Goal: Task Accomplishment & Management: Complete application form

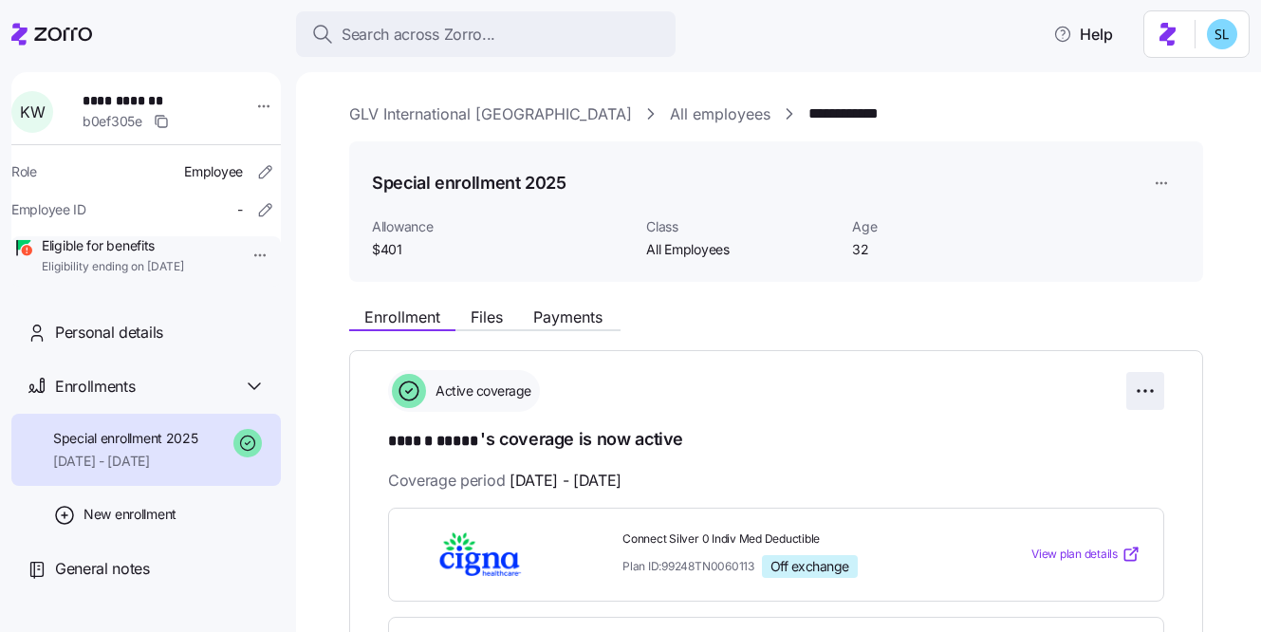
click at [1152, 387] on html "**********" at bounding box center [630, 310] width 1261 height 621
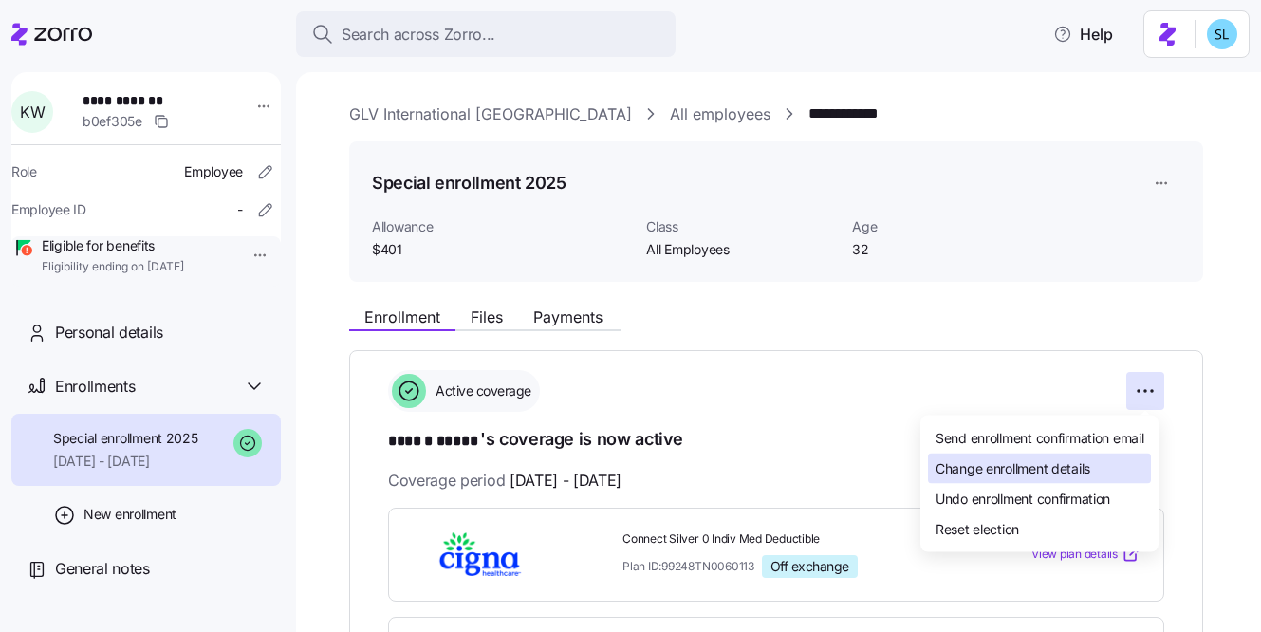
click at [1115, 459] on div "Change enrollment details" at bounding box center [1039, 469] width 223 height 30
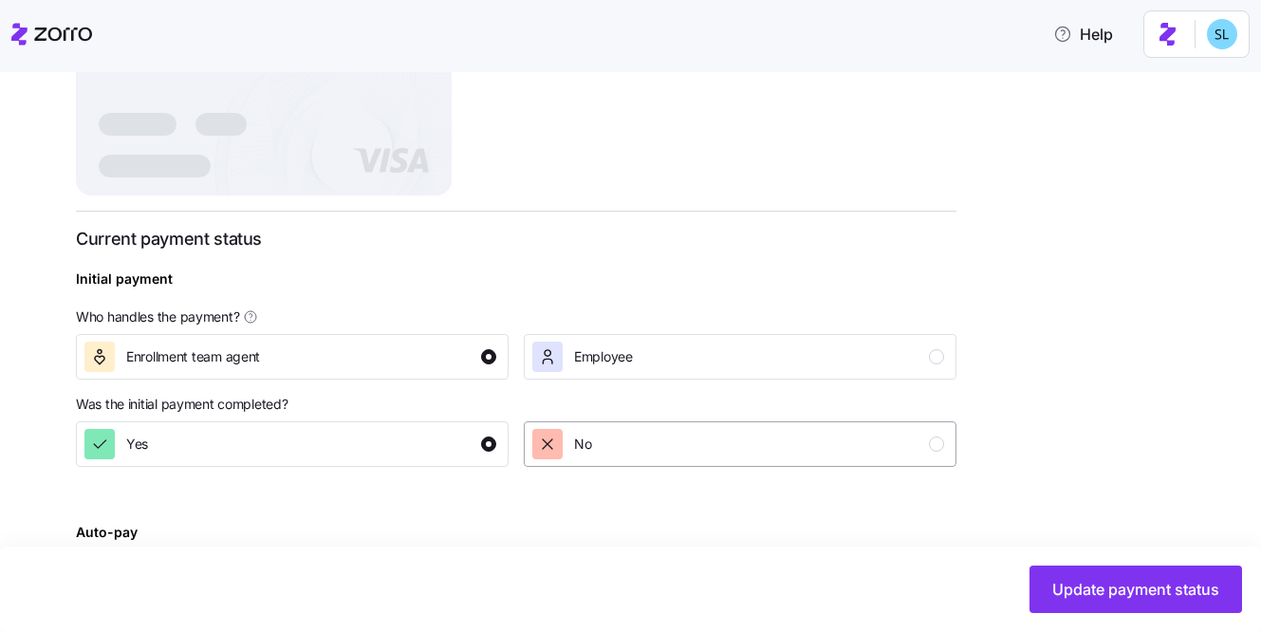
scroll to position [543, 0]
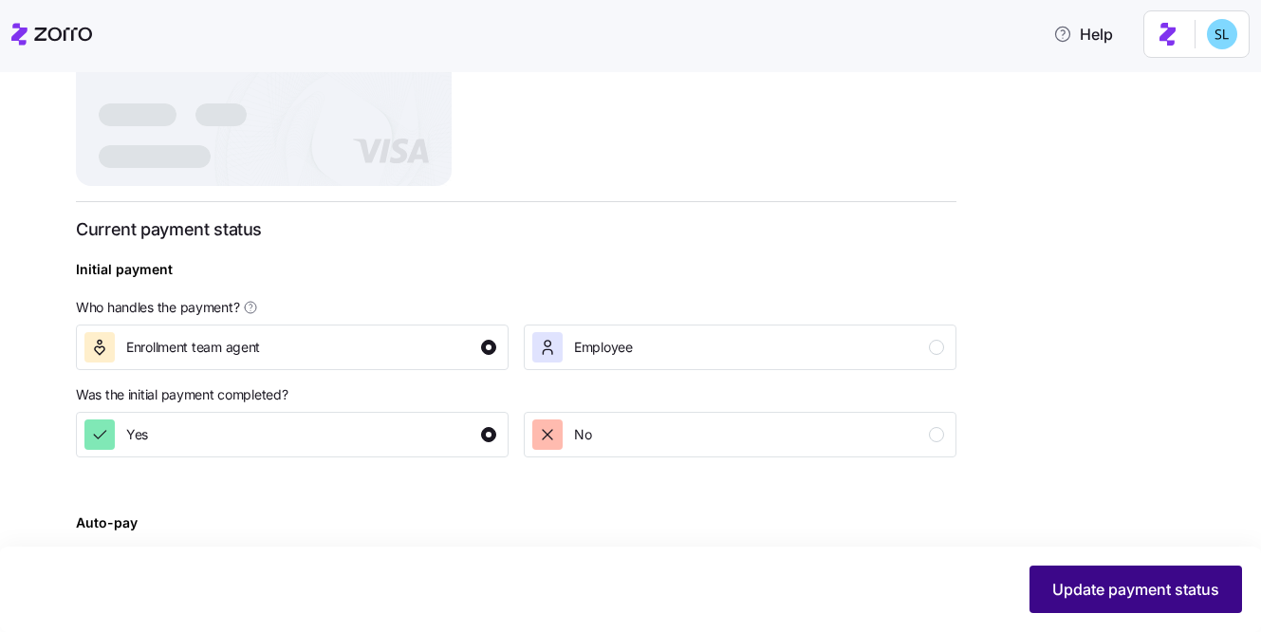
click at [1114, 572] on button "Update payment status" at bounding box center [1136, 589] width 213 height 47
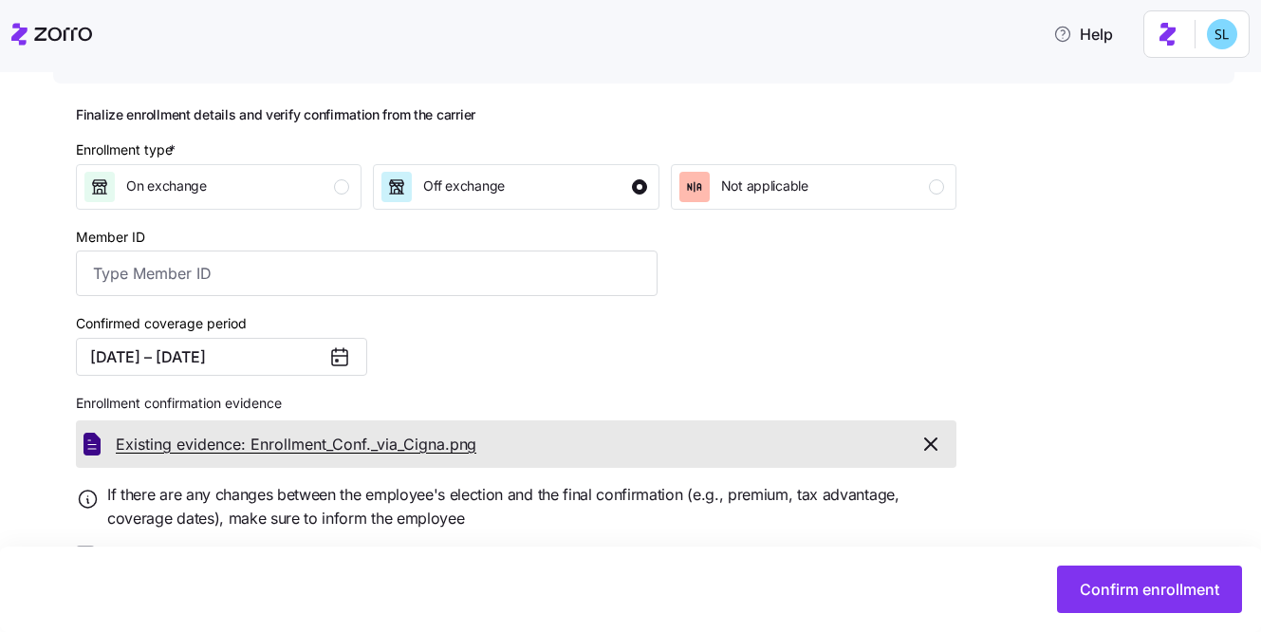
scroll to position [246, 0]
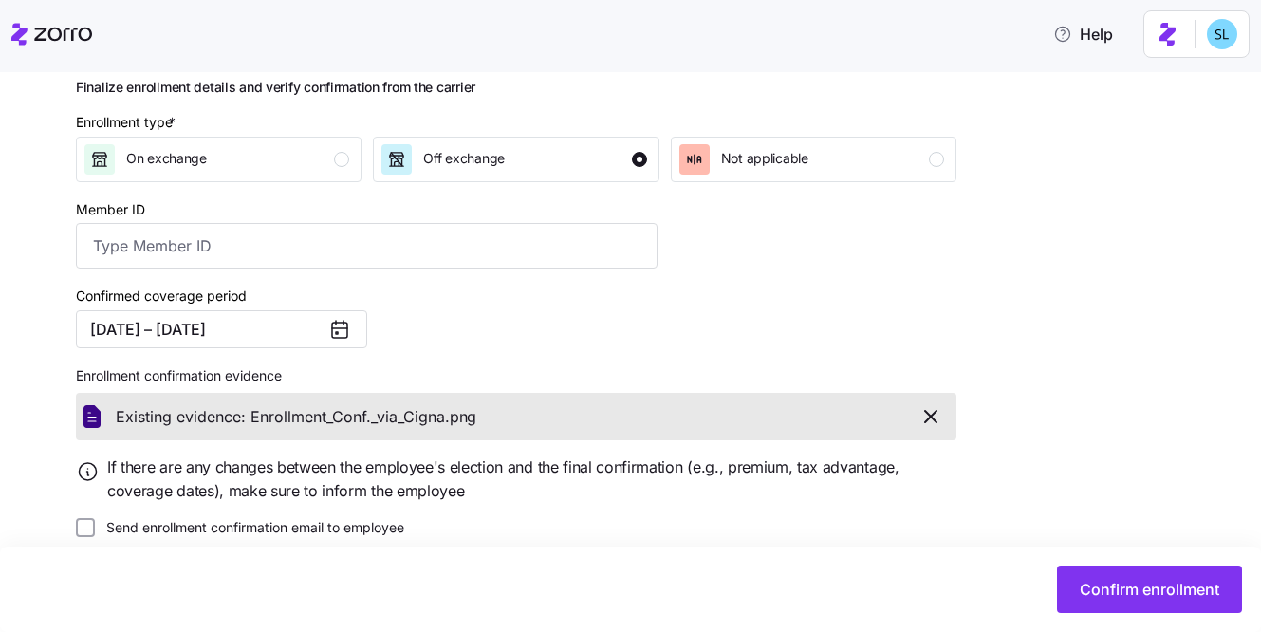
click at [281, 348] on div "Confirmed coverage period [DATE] – [DATE]" at bounding box center [366, 316] width 597 height 80
click at [282, 336] on button "[DATE] – [DATE]" at bounding box center [221, 329] width 291 height 38
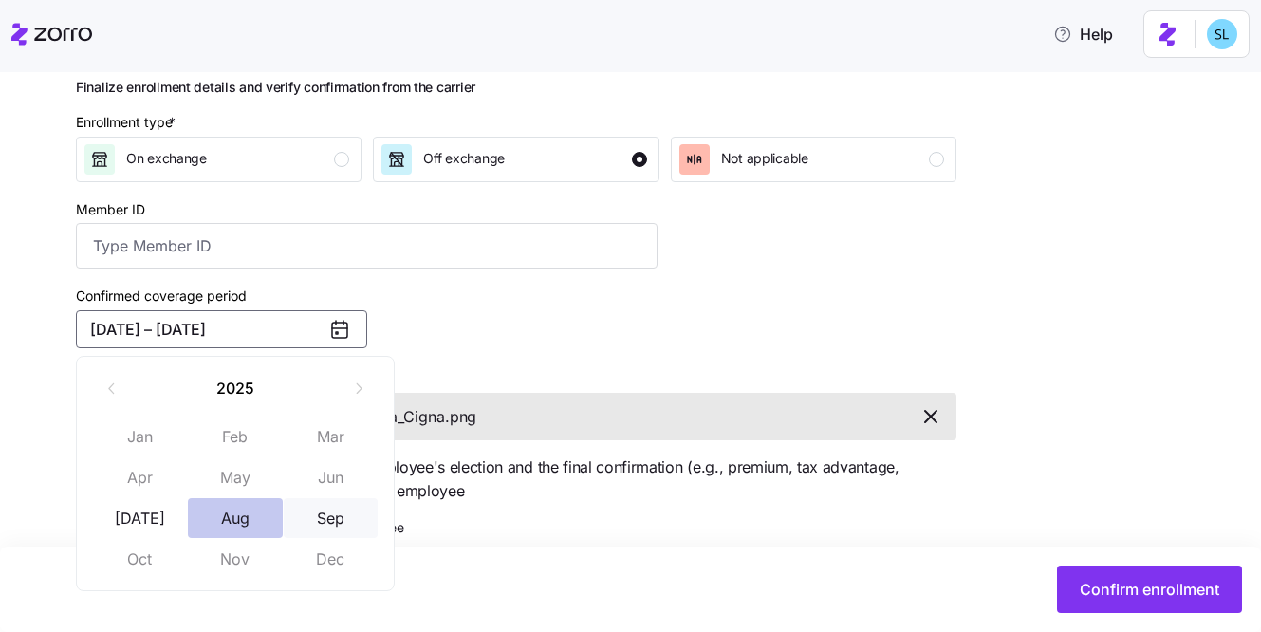
click at [266, 520] on button "Aug" at bounding box center [235, 518] width 95 height 40
click at [327, 513] on button "Sep" at bounding box center [331, 518] width 95 height 40
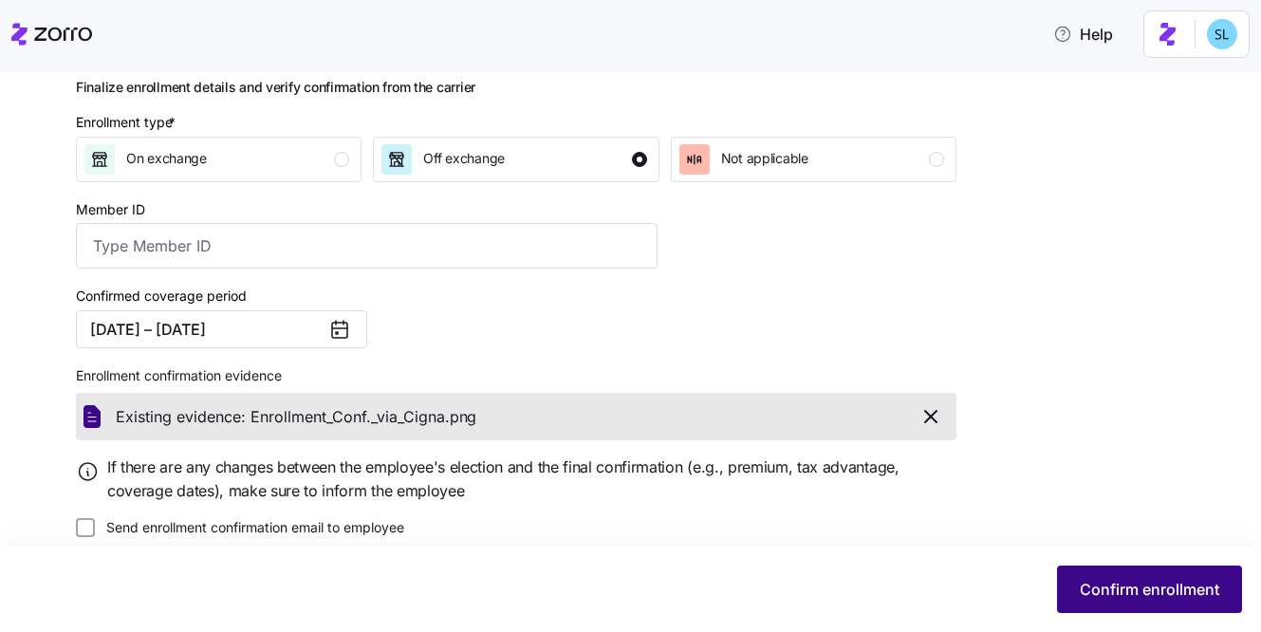
click at [1107, 589] on span "Confirm enrollment" at bounding box center [1150, 589] width 140 height 23
